Goal: Check status: Check status

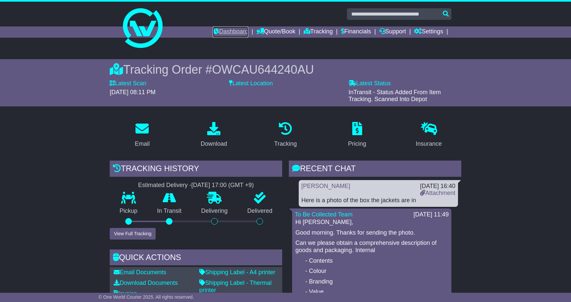
click at [228, 28] on link "Dashboard" at bounding box center [230, 31] width 35 height 11
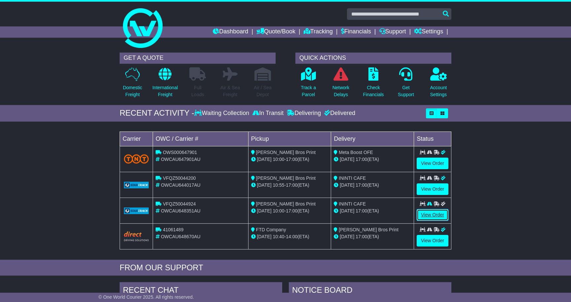
click at [435, 215] on link "View Order" at bounding box center [433, 215] width 32 height 12
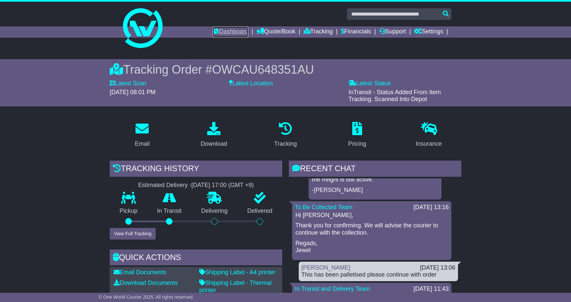
click at [230, 30] on link "Dashboard" at bounding box center [230, 31] width 35 height 11
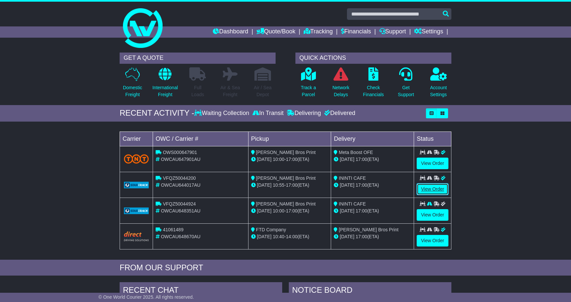
click at [430, 187] on link "View Order" at bounding box center [433, 189] width 32 height 12
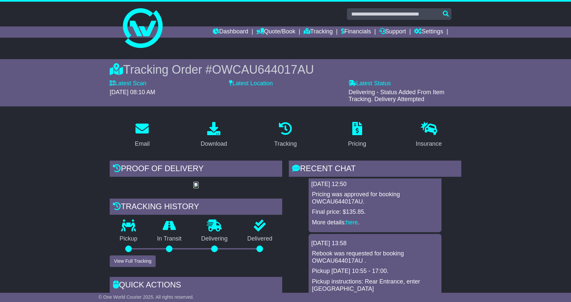
click at [199, 188] on img at bounding box center [195, 185] width 5 height 5
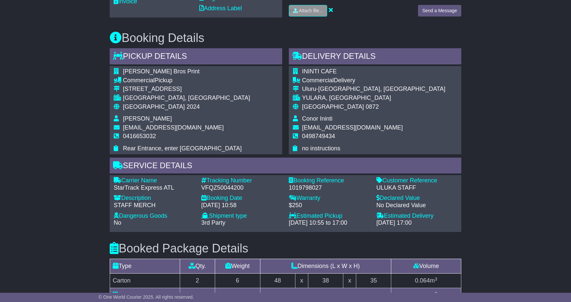
scroll to position [341, 0]
click at [519, 187] on div "Email Download Tracking Pricing Insurance" at bounding box center [285, 129] width 571 height 708
click at [41, 124] on div "Email Download Tracking Pricing Insurance" at bounding box center [285, 129] width 571 height 708
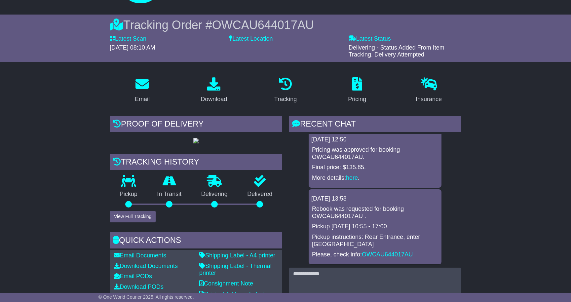
scroll to position [0, 0]
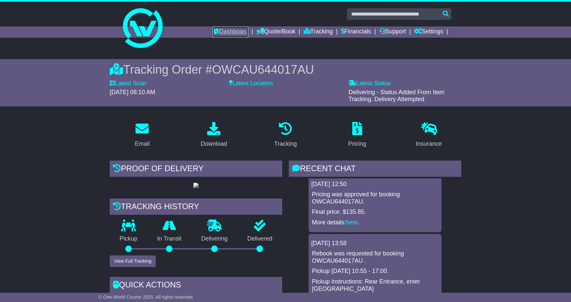
click at [226, 33] on link "Dashboard" at bounding box center [230, 31] width 35 height 11
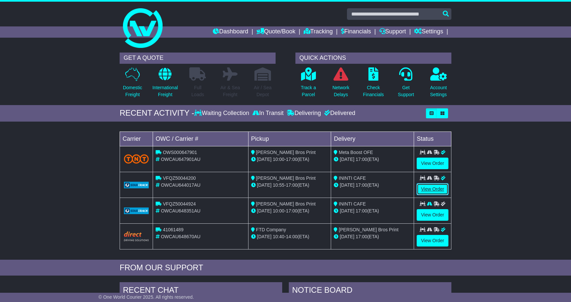
click at [432, 187] on link "View Order" at bounding box center [433, 189] width 32 height 12
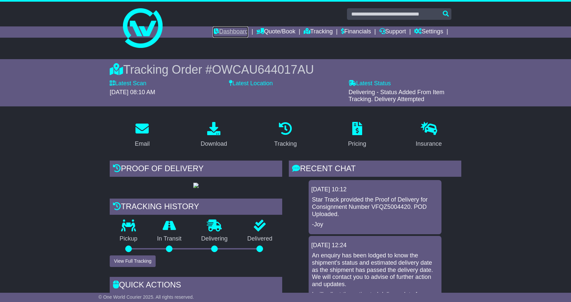
click at [229, 31] on link "Dashboard" at bounding box center [230, 31] width 35 height 11
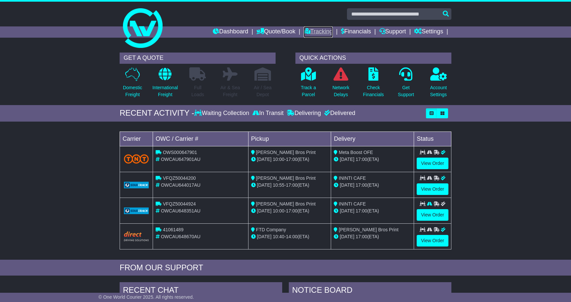
click at [317, 28] on link "Tracking" at bounding box center [318, 31] width 29 height 11
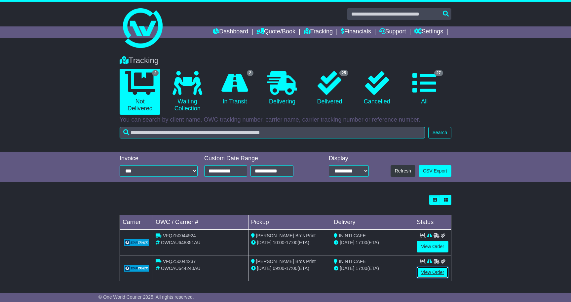
click at [433, 271] on link "View Order" at bounding box center [433, 273] width 32 height 12
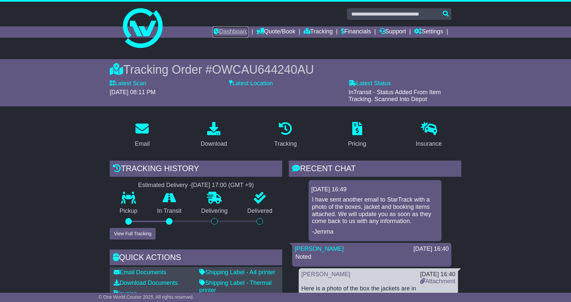
click at [231, 30] on link "Dashboard" at bounding box center [230, 31] width 35 height 11
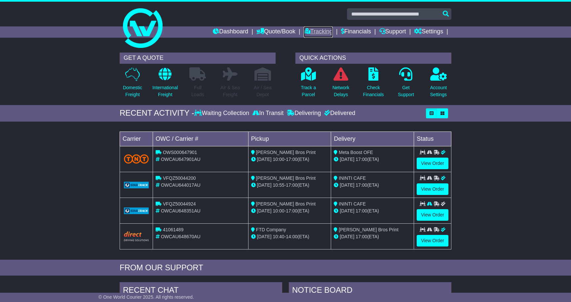
click at [313, 31] on link "Tracking" at bounding box center [318, 31] width 29 height 11
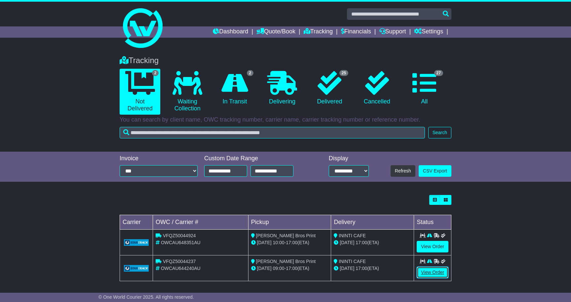
click at [434, 274] on link "View Order" at bounding box center [433, 273] width 32 height 12
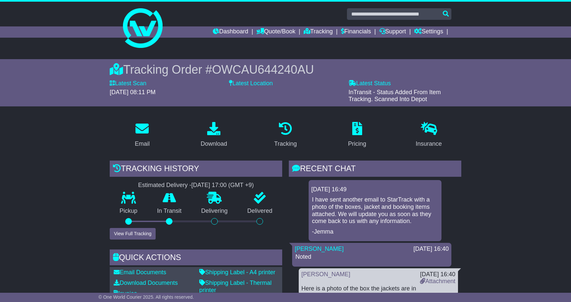
click at [377, 85] on label "Latest Status" at bounding box center [370, 83] width 42 height 7
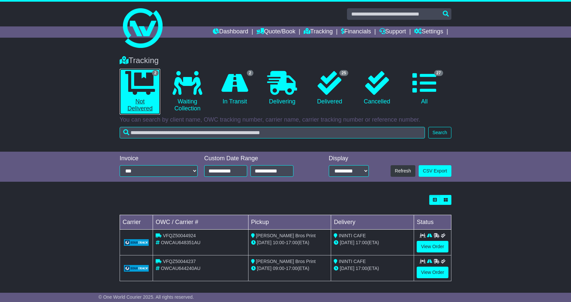
click at [142, 82] on icon at bounding box center [140, 83] width 30 height 24
click at [143, 83] on icon at bounding box center [140, 83] width 30 height 24
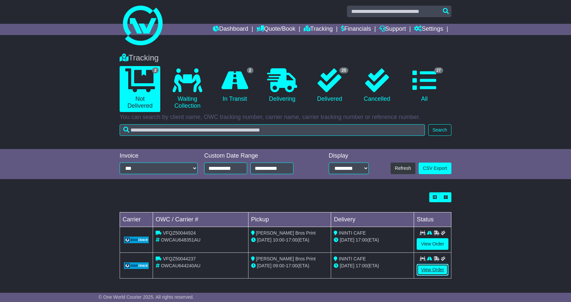
click at [429, 270] on link "View Order" at bounding box center [433, 270] width 32 height 12
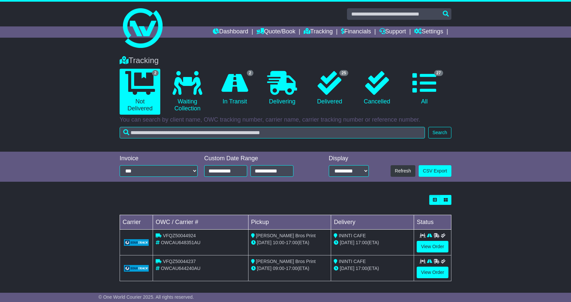
scroll to position [3, 0]
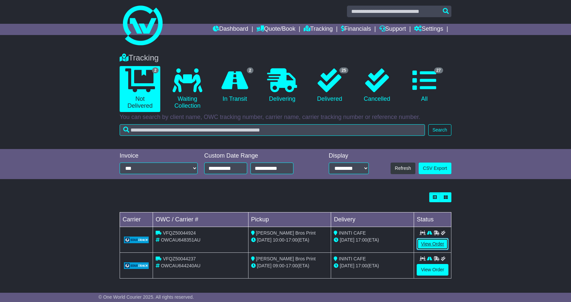
click at [434, 240] on link "View Order" at bounding box center [433, 244] width 32 height 12
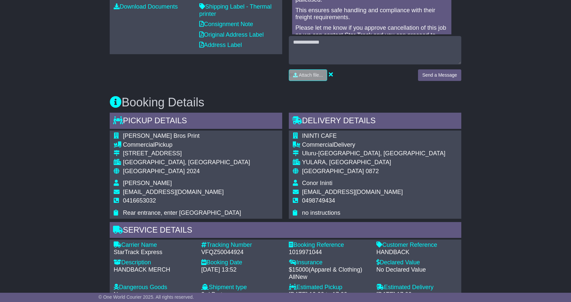
scroll to position [277, 0]
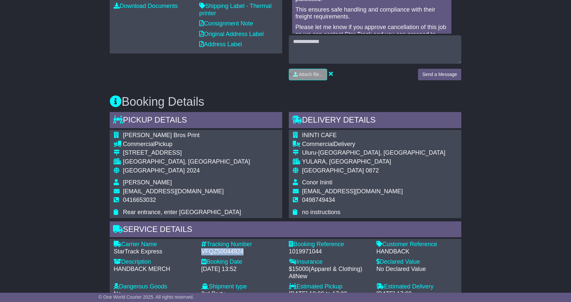
drag, startPoint x: 241, startPoint y: 251, endPoint x: 201, endPoint y: 253, distance: 40.4
click at [201, 253] on div "VFQZ50044924" at bounding box center [241, 251] width 81 height 7
copy div "VFQZ50044924"
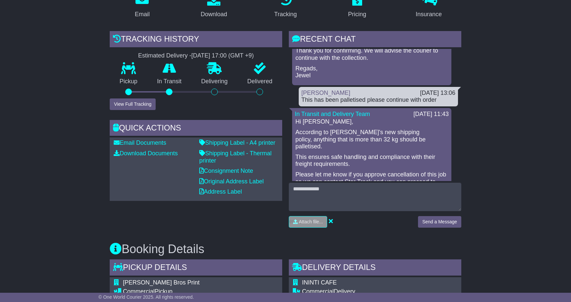
scroll to position [0, 0]
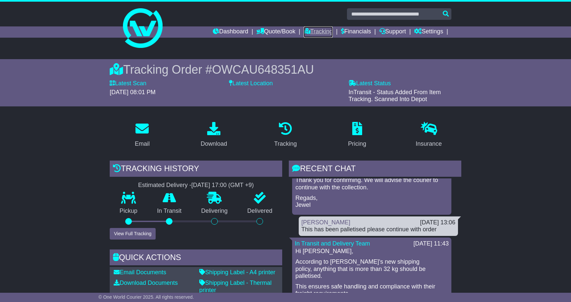
click at [316, 30] on link "Tracking" at bounding box center [318, 31] width 29 height 11
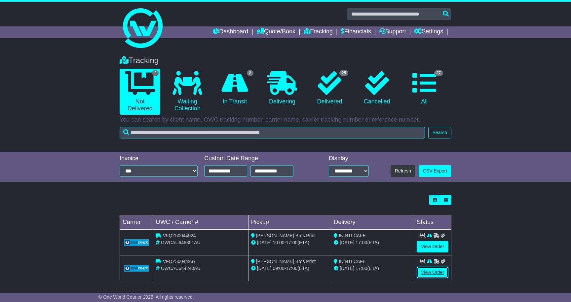
click at [436, 271] on link "View Order" at bounding box center [433, 273] width 32 height 12
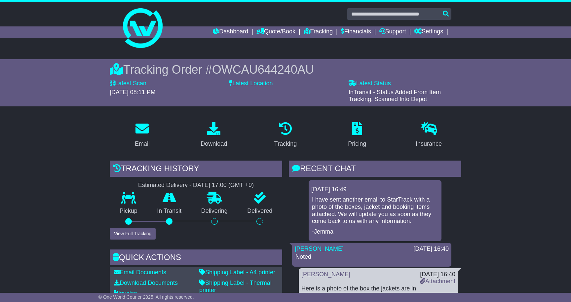
scroll to position [1, 0]
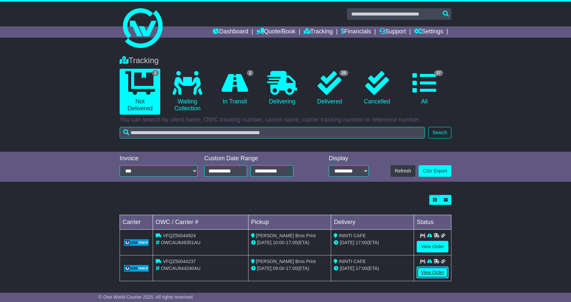
click at [433, 271] on link "View Order" at bounding box center [433, 273] width 32 height 12
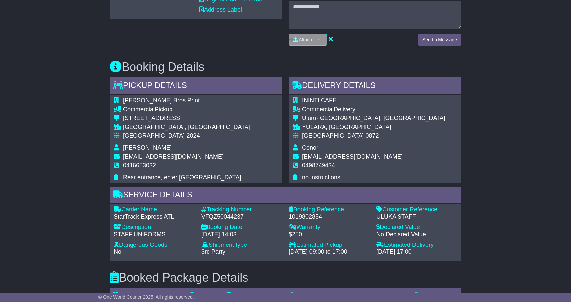
scroll to position [312, 0]
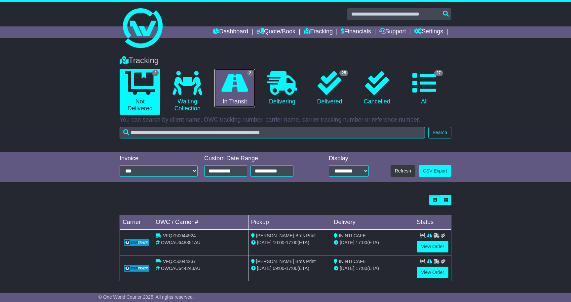
click at [242, 88] on icon at bounding box center [234, 83] width 27 height 24
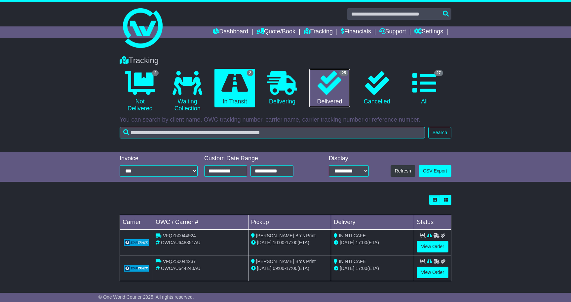
click at [325, 83] on icon at bounding box center [330, 83] width 24 height 24
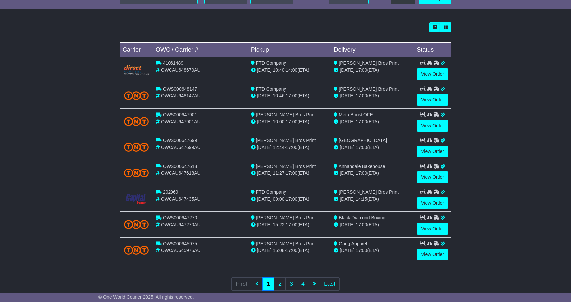
scroll to position [173, 0]
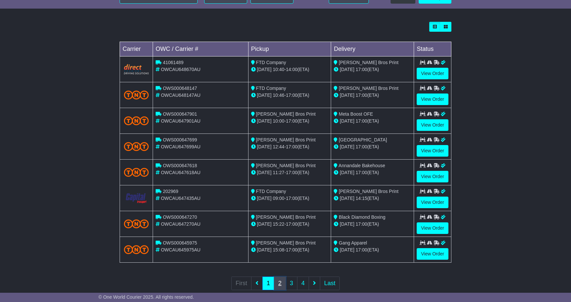
click at [279, 282] on link "2" at bounding box center [280, 284] width 12 height 14
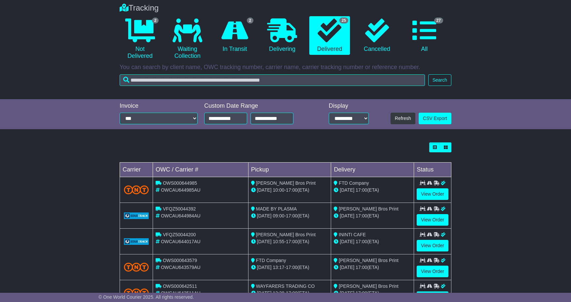
scroll to position [53, 0]
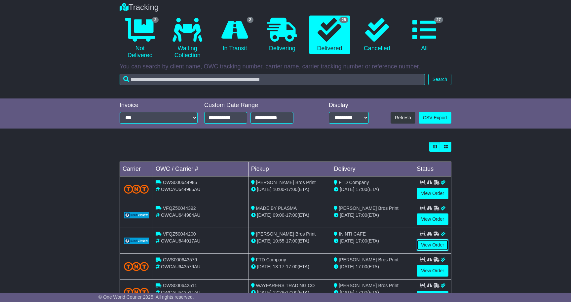
click at [433, 244] on link "View Order" at bounding box center [433, 245] width 32 height 12
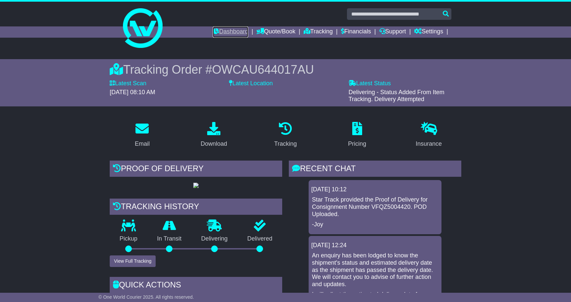
click at [228, 30] on link "Dashboard" at bounding box center [230, 31] width 35 height 11
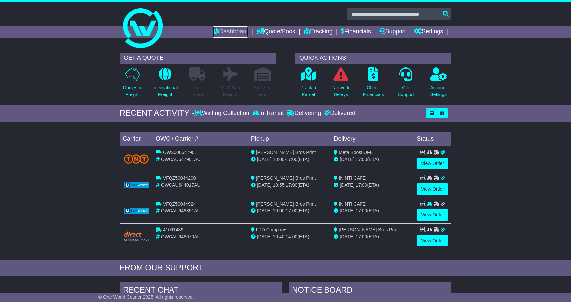
click at [236, 31] on link "Dashboard" at bounding box center [230, 31] width 35 height 11
click at [133, 87] on p "Domestic Freight" at bounding box center [132, 91] width 19 height 14
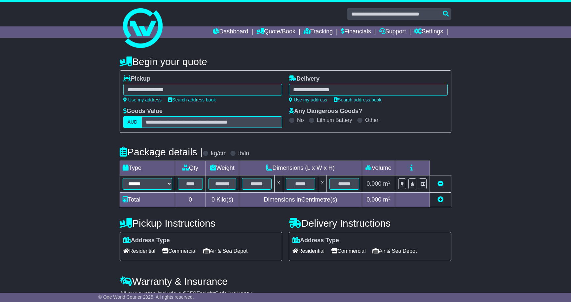
select select
click at [316, 32] on link "Tracking" at bounding box center [318, 31] width 29 height 11
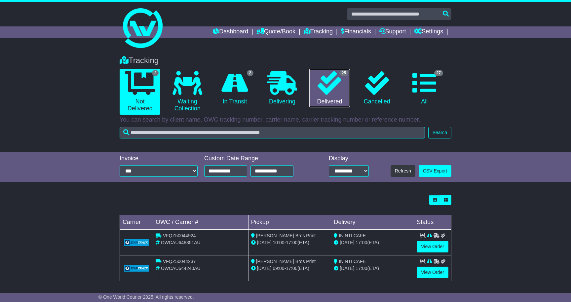
click at [337, 90] on icon at bounding box center [330, 83] width 24 height 24
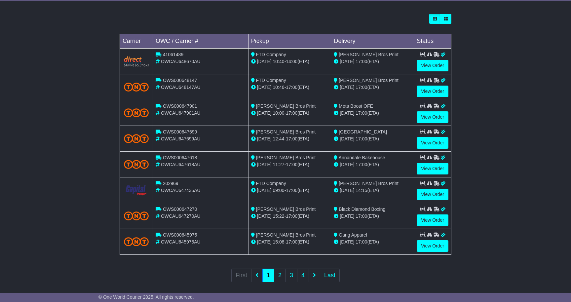
scroll to position [186, 0]
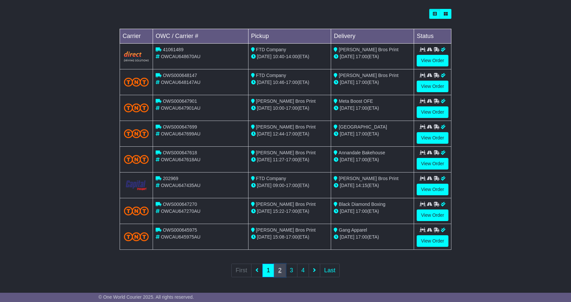
click at [280, 270] on link "2" at bounding box center [280, 271] width 12 height 14
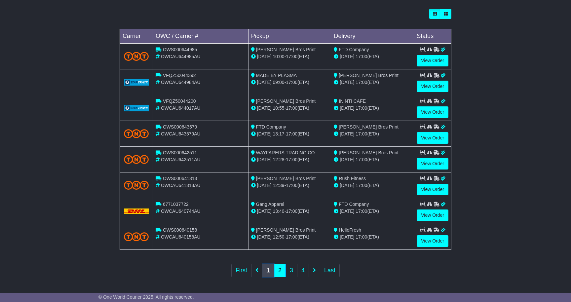
click at [265, 266] on link "1" at bounding box center [268, 271] width 12 height 14
